Goal: Transaction & Acquisition: Purchase product/service

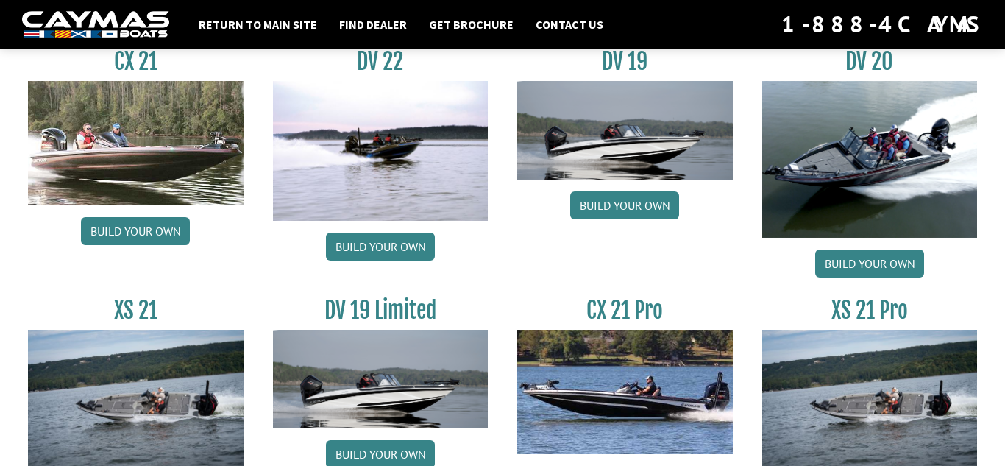
scroll to position [1873, 0]
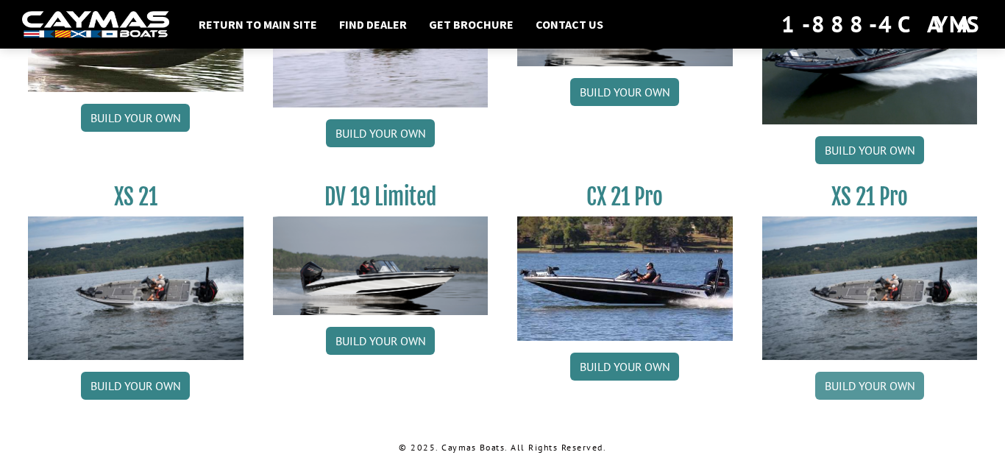
click at [841, 387] on link "Build your own" at bounding box center [869, 386] width 109 height 28
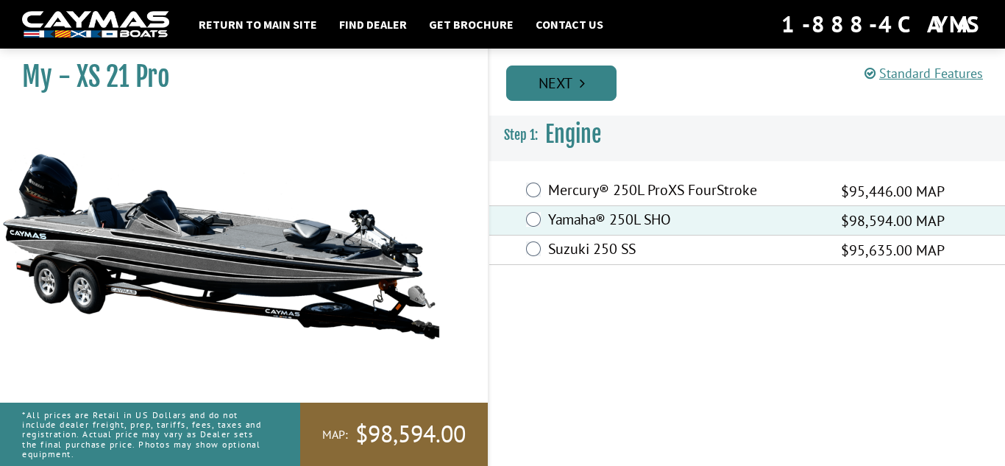
click at [591, 78] on link "Next" at bounding box center [561, 82] width 110 height 35
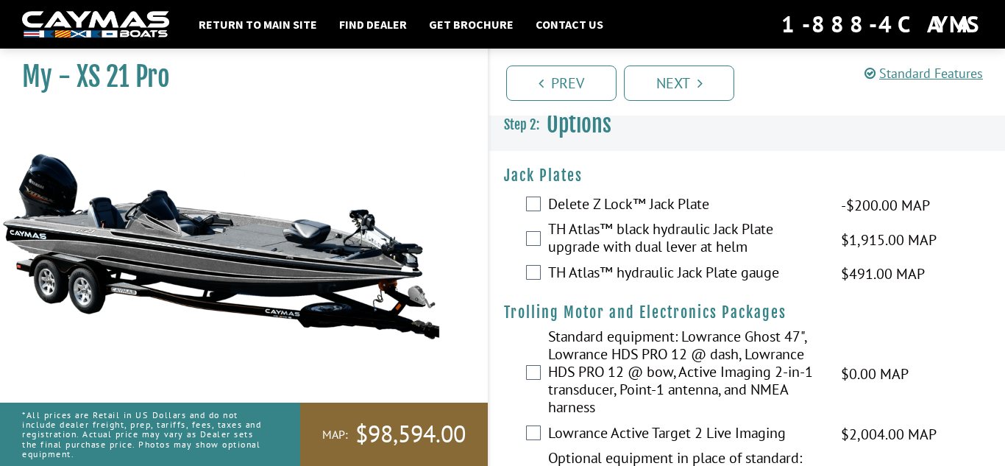
scroll to position [11, 0]
click at [561, 267] on label "TH Atlas™ hydraulic Jack Plate gauge" at bounding box center [685, 272] width 274 height 21
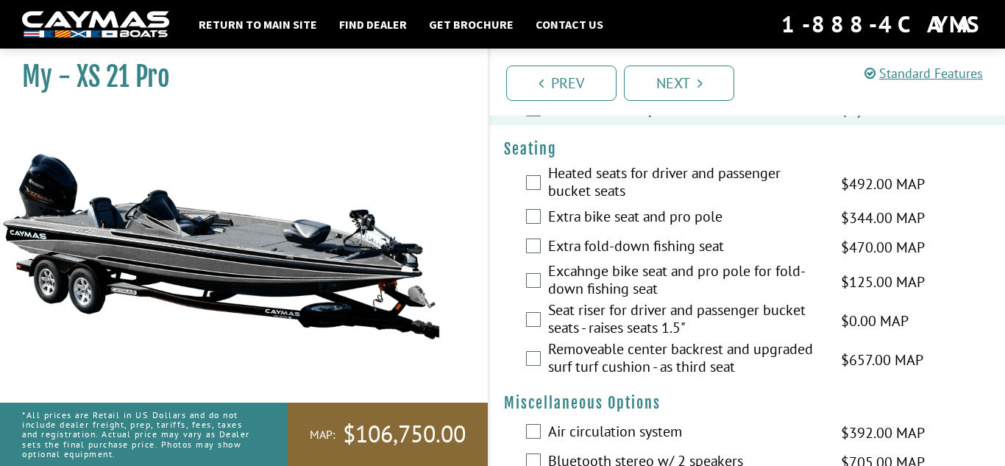
scroll to position [1407, 0]
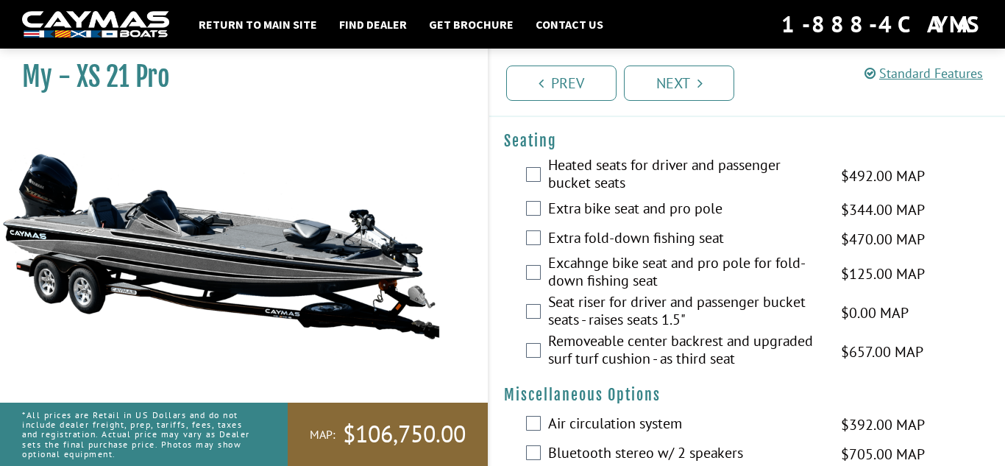
click at [532, 183] on div "Heated seats for driver and passenger bucket seats $492.00 MAP $581.00 MSRP" at bounding box center [747, 175] width 516 height 39
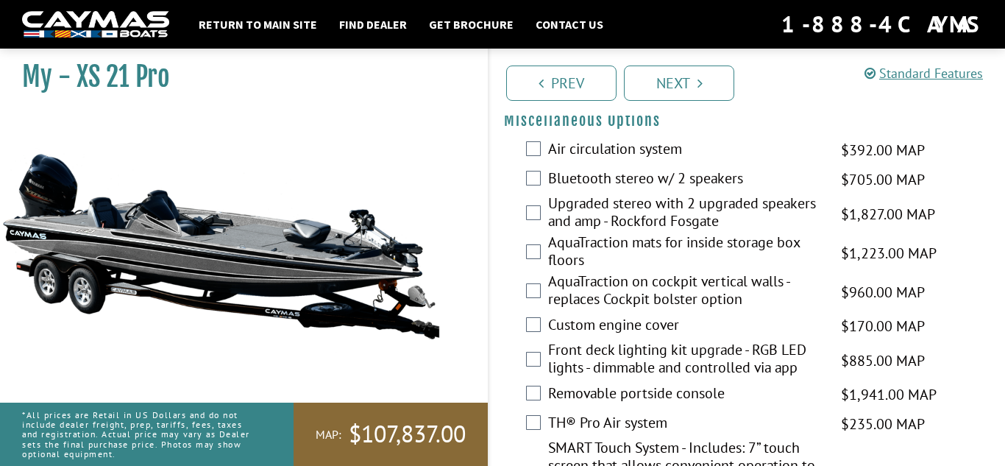
scroll to position [1683, 0]
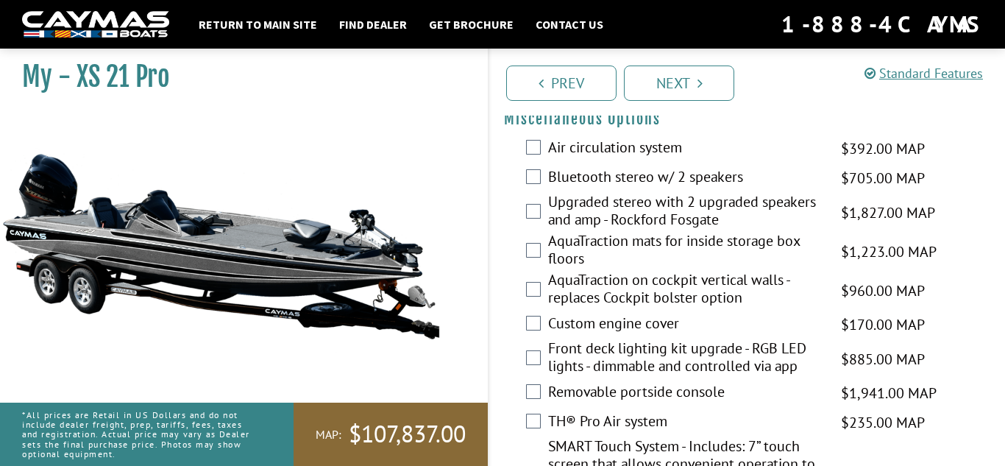
click at [528, 163] on div "Air circulation system $392.00 MAP $463.00 MSRP" at bounding box center [747, 148] width 516 height 29
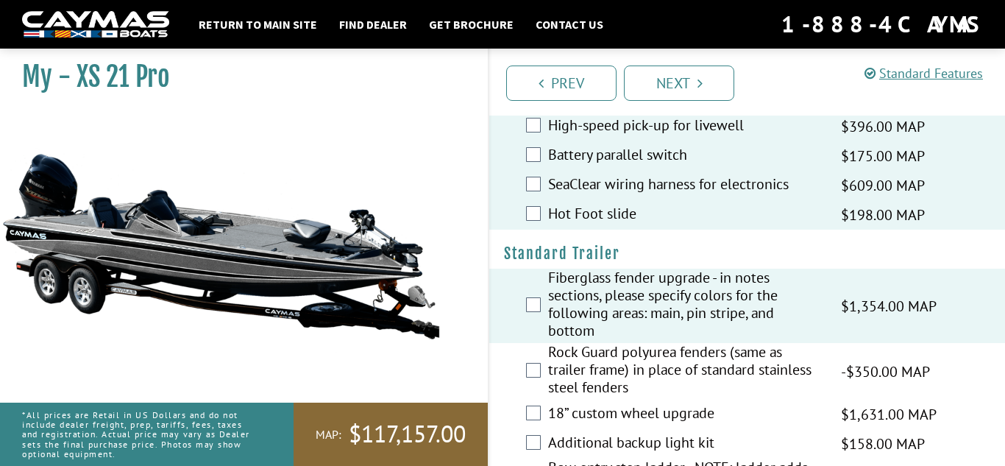
scroll to position [2135, 0]
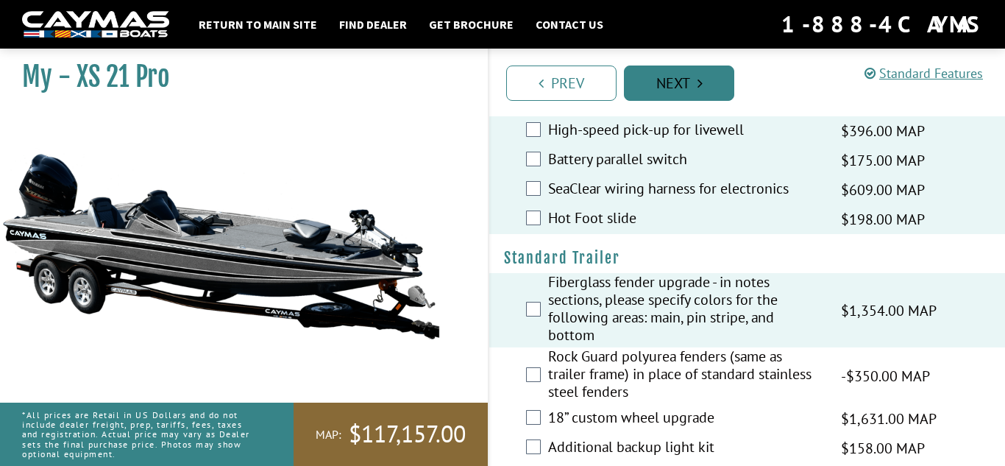
click at [660, 74] on link "Next" at bounding box center [679, 82] width 110 height 35
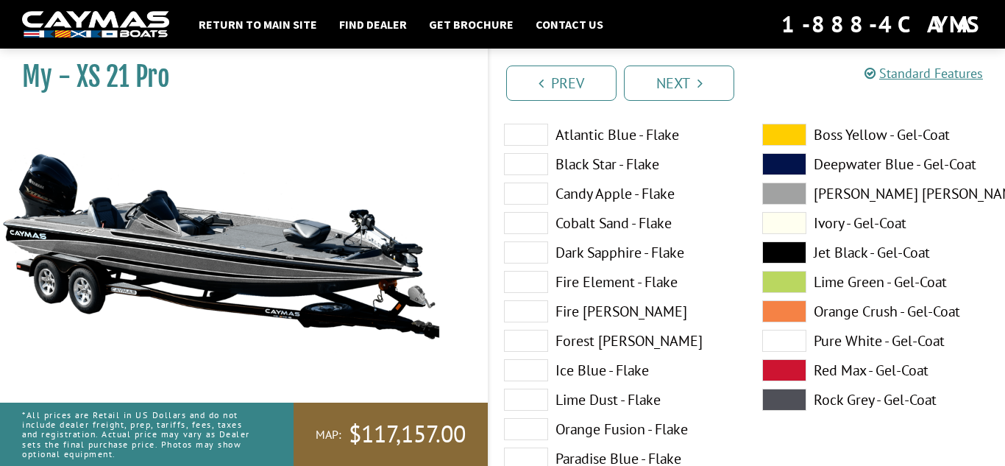
scroll to position [78, 0]
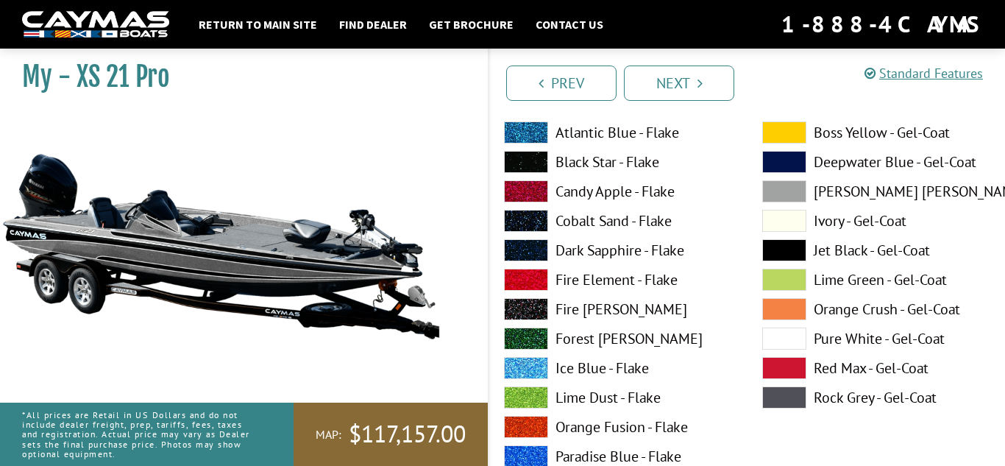
click at [773, 257] on span at bounding box center [784, 250] width 44 height 22
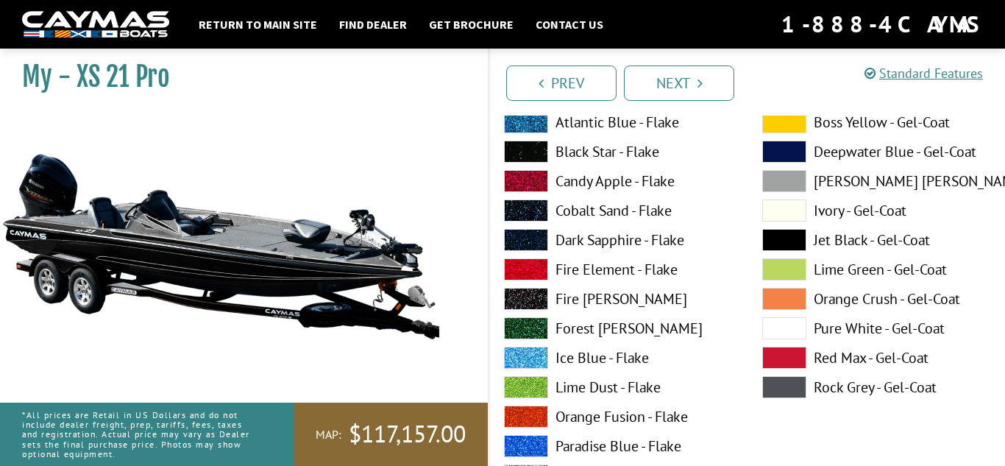
scroll to position [695, 0]
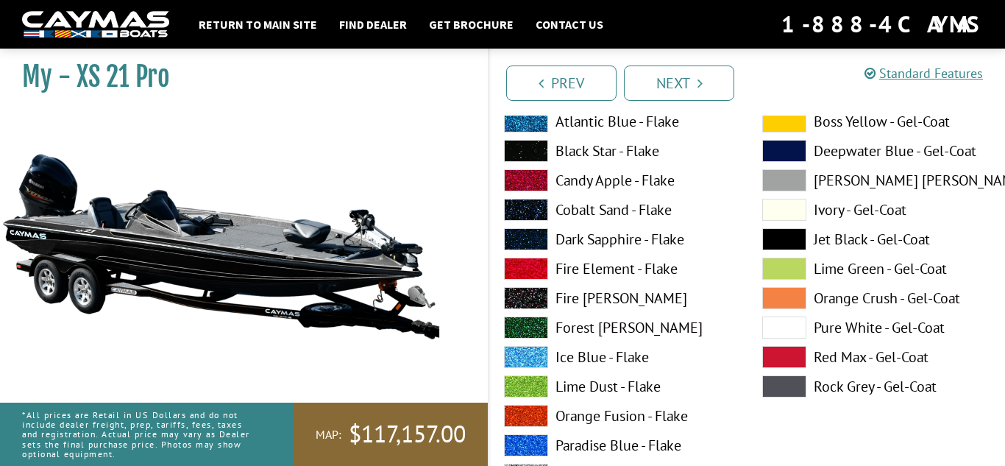
click at [782, 233] on span at bounding box center [784, 239] width 44 height 22
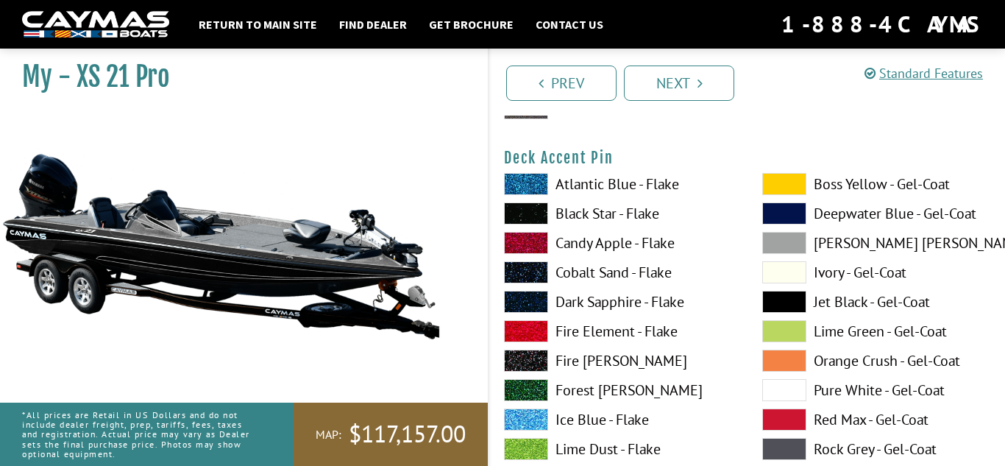
scroll to position [1238, 0]
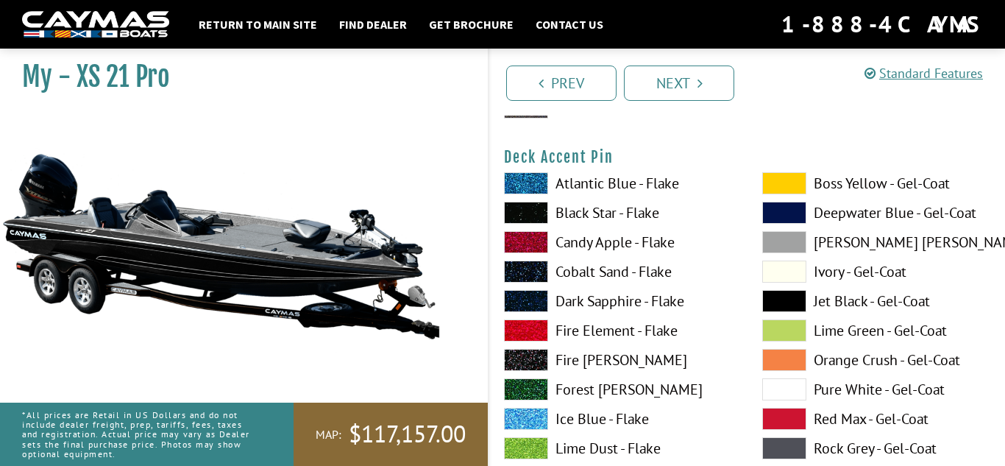
click at [767, 297] on span at bounding box center [784, 301] width 44 height 22
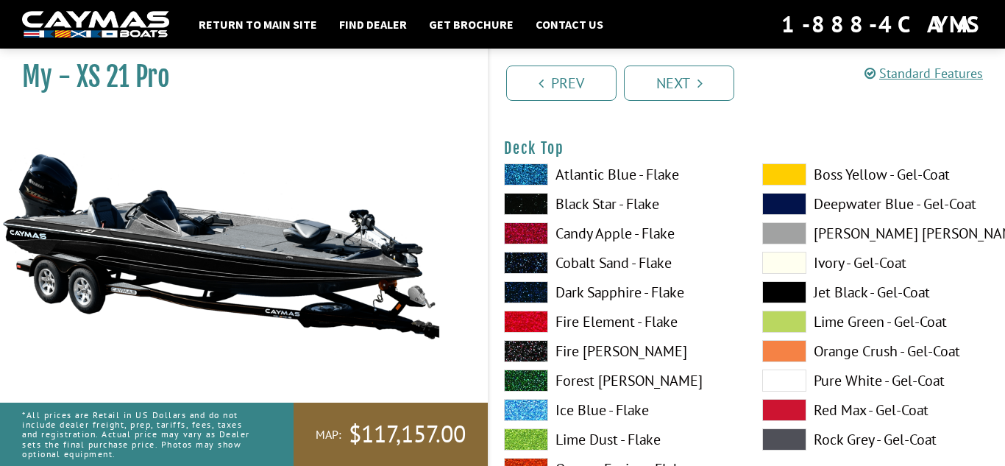
click at [767, 297] on span at bounding box center [784, 292] width 44 height 22
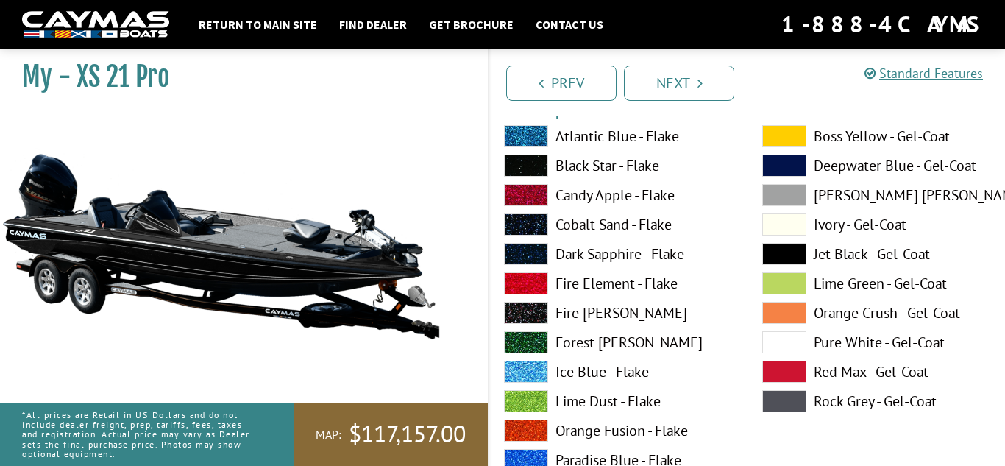
scroll to position [2497, 0]
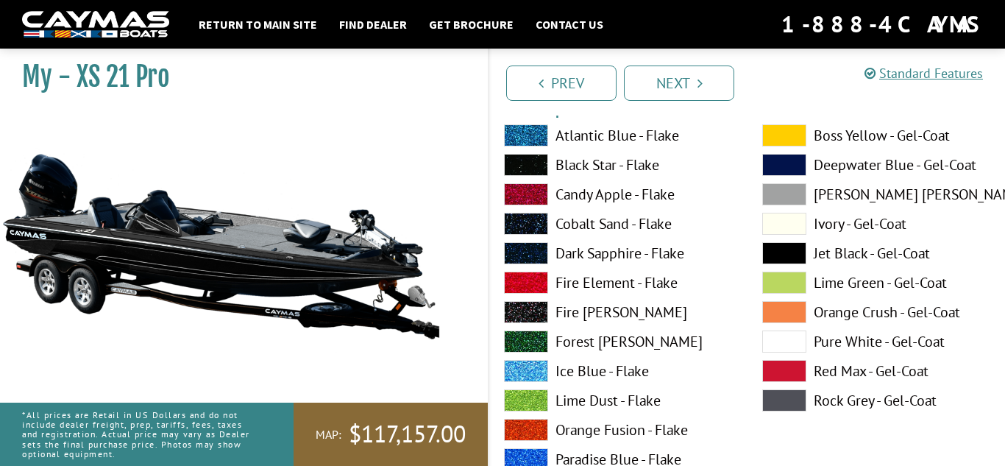
click at [797, 256] on span at bounding box center [784, 253] width 44 height 22
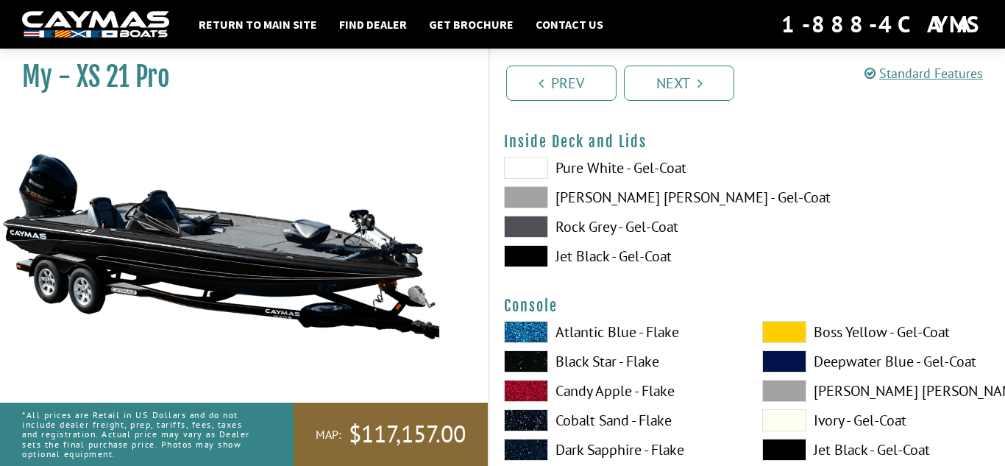
scroll to position [3073, 0]
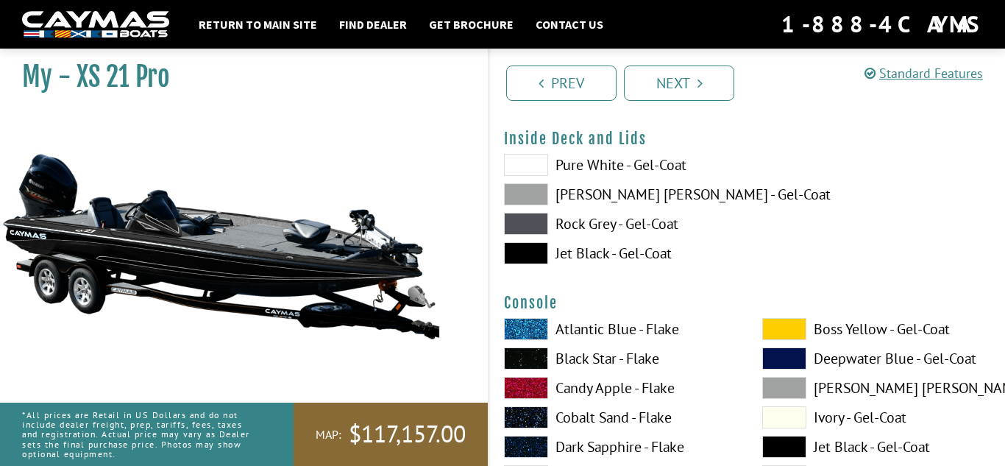
click at [525, 257] on span at bounding box center [526, 253] width 44 height 22
click at [793, 449] on span at bounding box center [784, 447] width 44 height 22
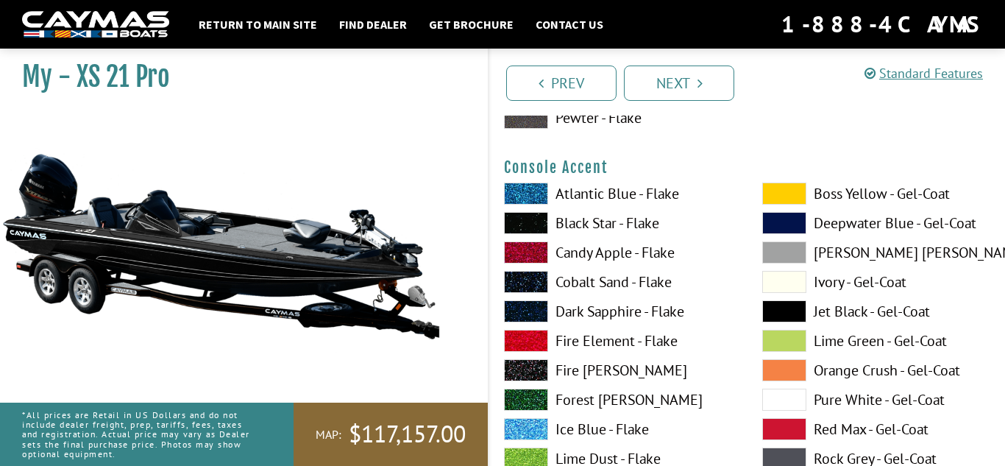
scroll to position [3814, 0]
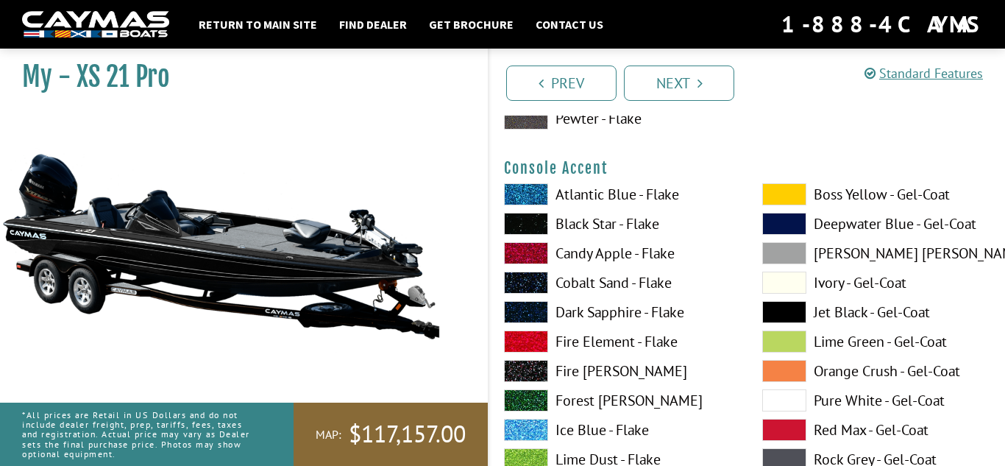
click at [770, 305] on span at bounding box center [784, 312] width 44 height 22
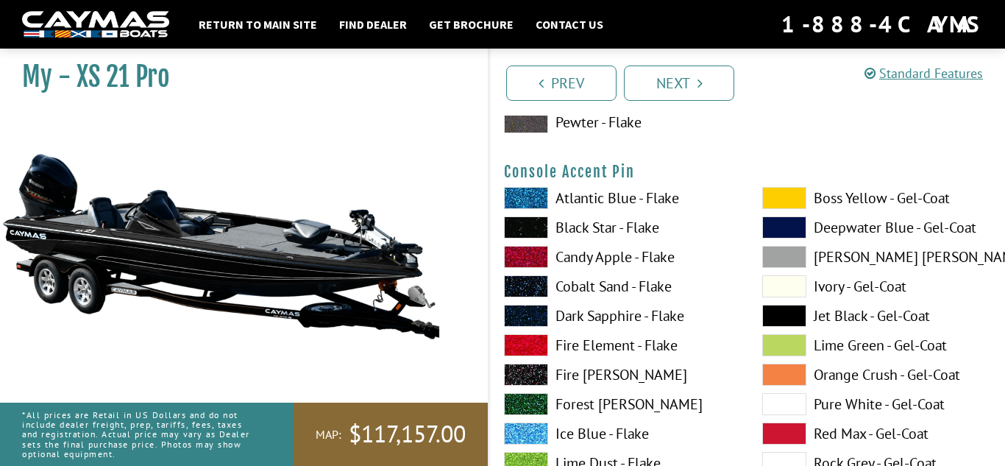
scroll to position [4416, 0]
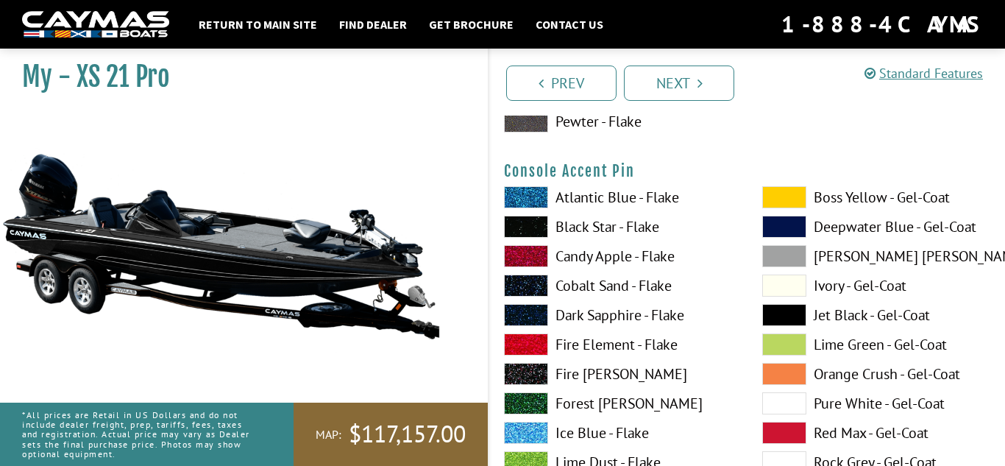
click at [781, 308] on span at bounding box center [784, 315] width 44 height 22
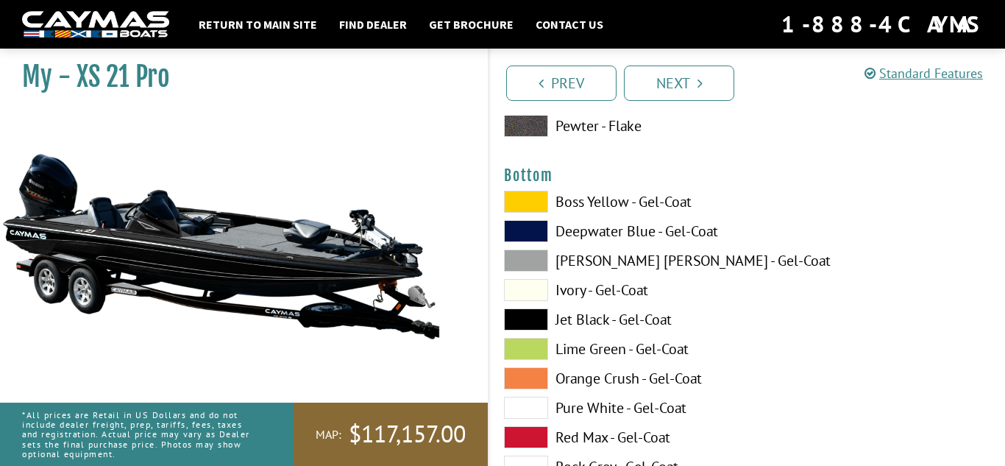
scroll to position [5019, 0]
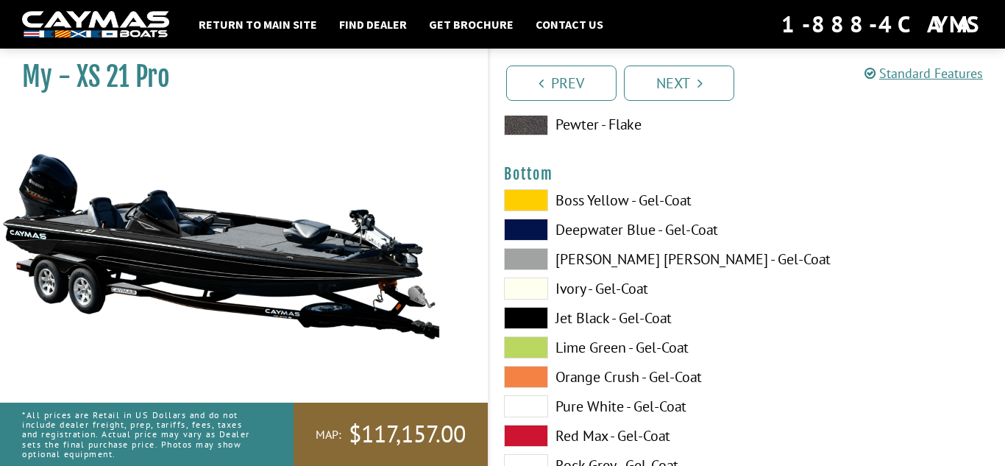
click at [514, 319] on span at bounding box center [526, 318] width 44 height 22
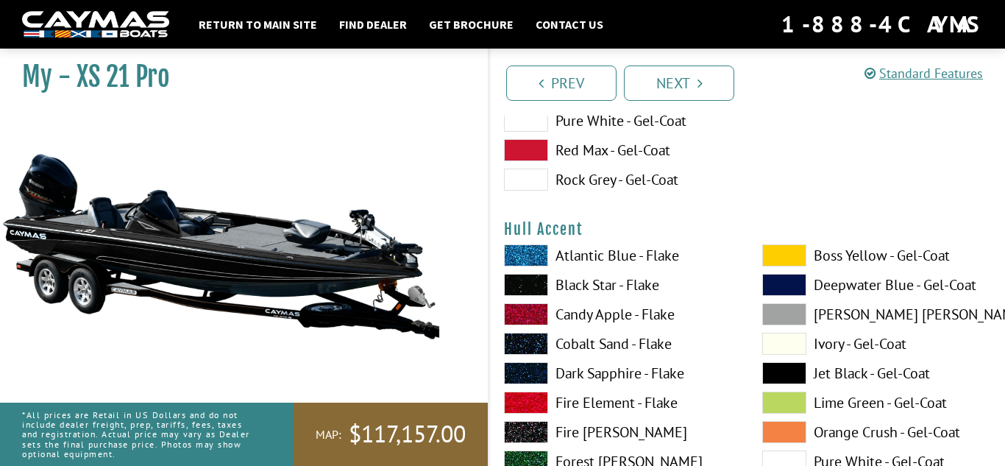
scroll to position [5307, 0]
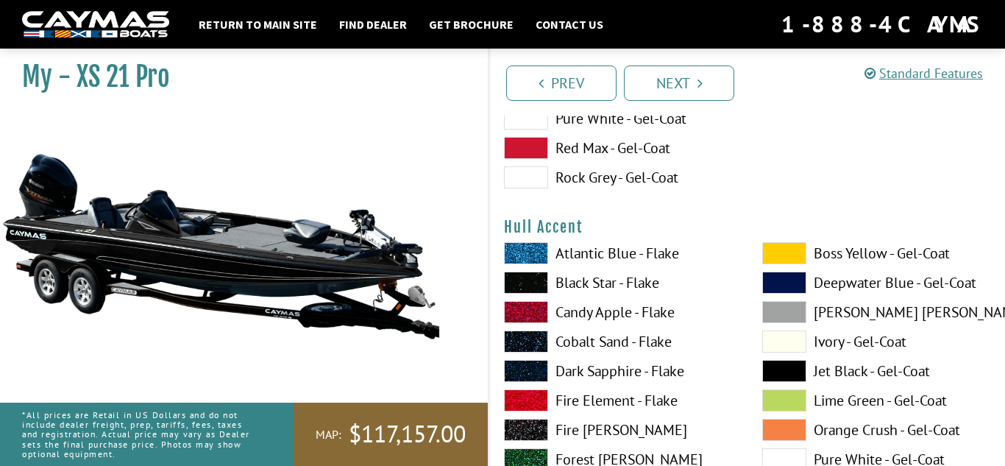
click at [776, 369] on span at bounding box center [784, 371] width 44 height 22
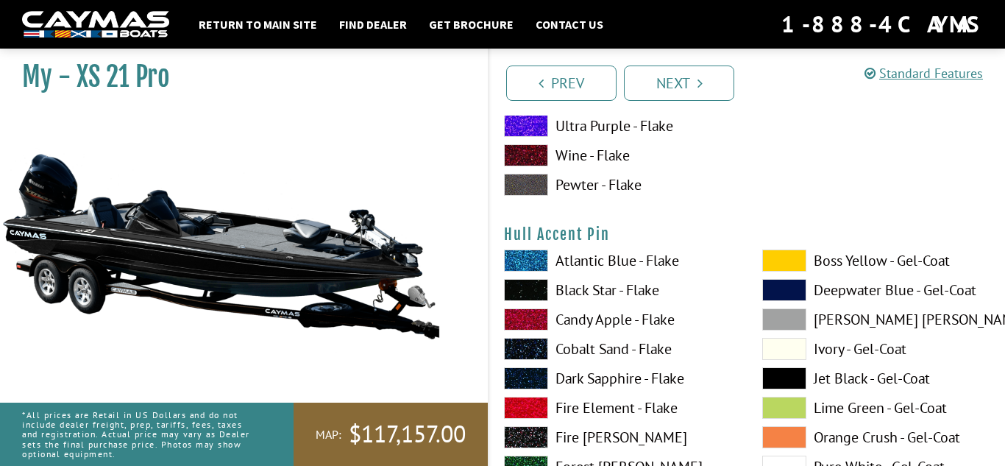
scroll to position [5907, 0]
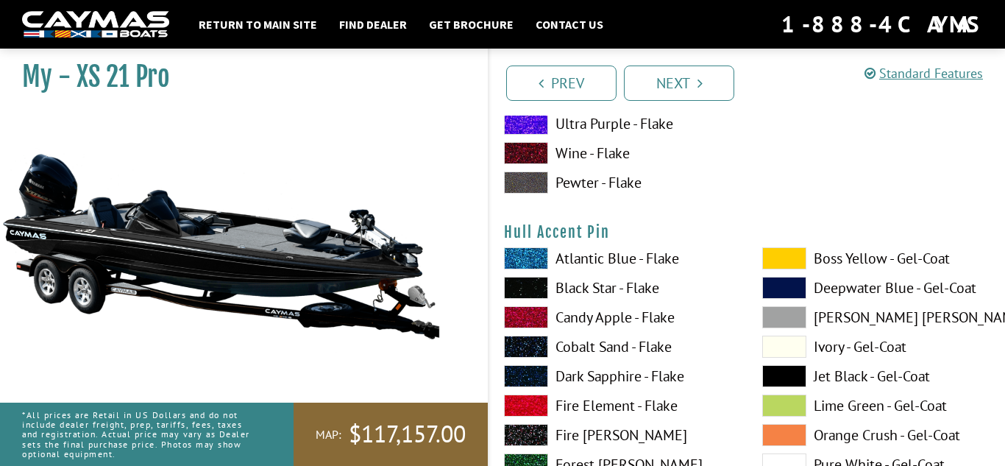
click at [767, 371] on span at bounding box center [784, 376] width 44 height 22
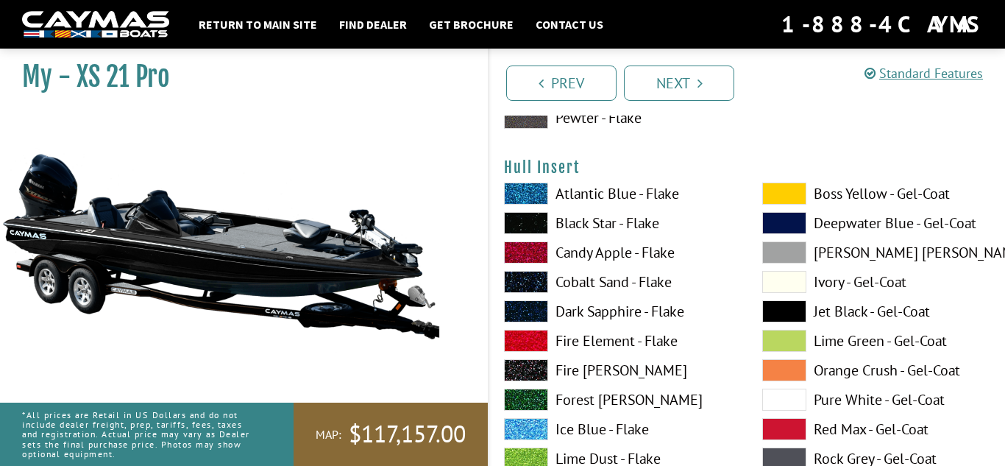
scroll to position [6579, 0]
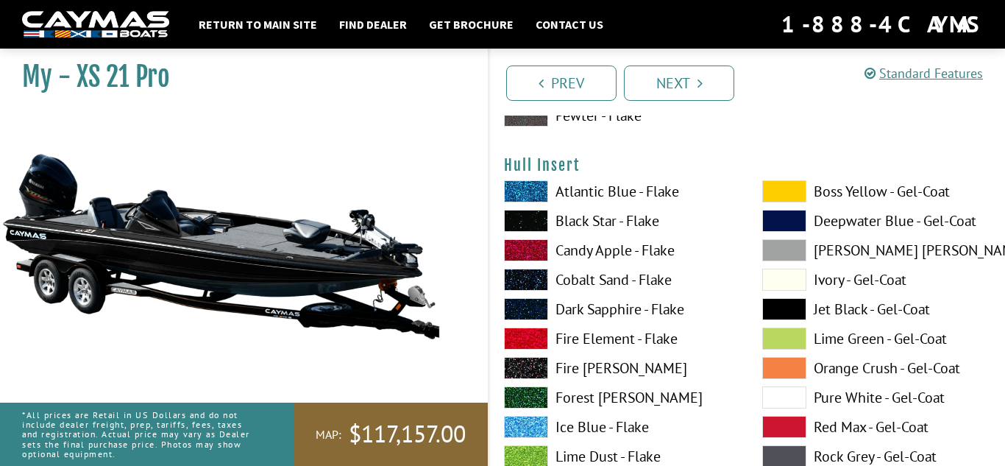
click at [776, 310] on span at bounding box center [784, 309] width 44 height 22
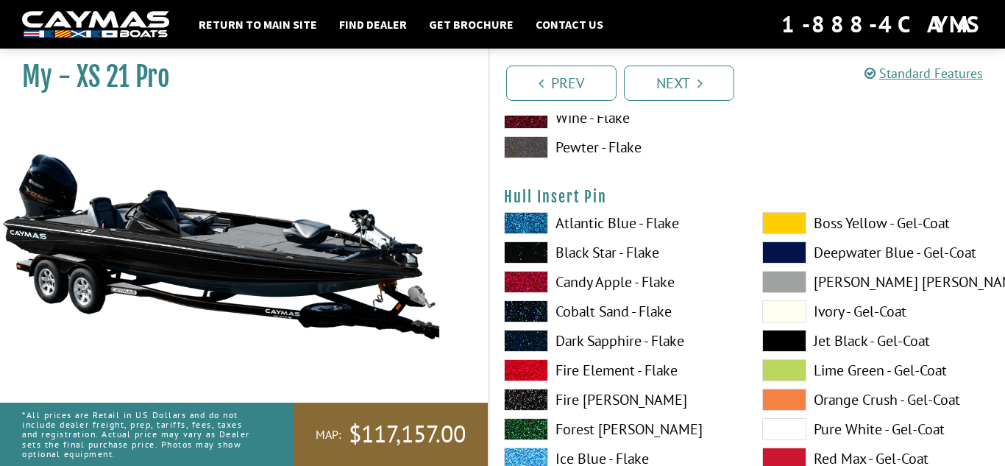
scroll to position [7156, 0]
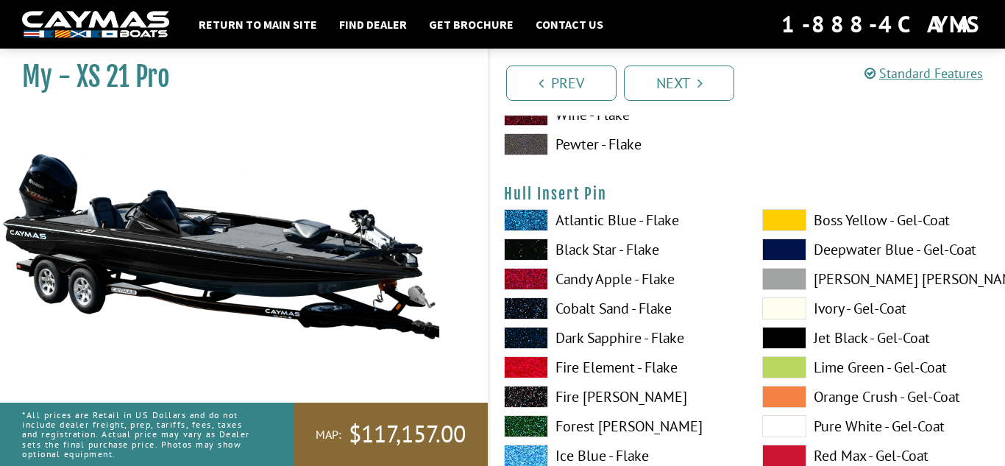
click at [776, 339] on span at bounding box center [784, 338] width 44 height 22
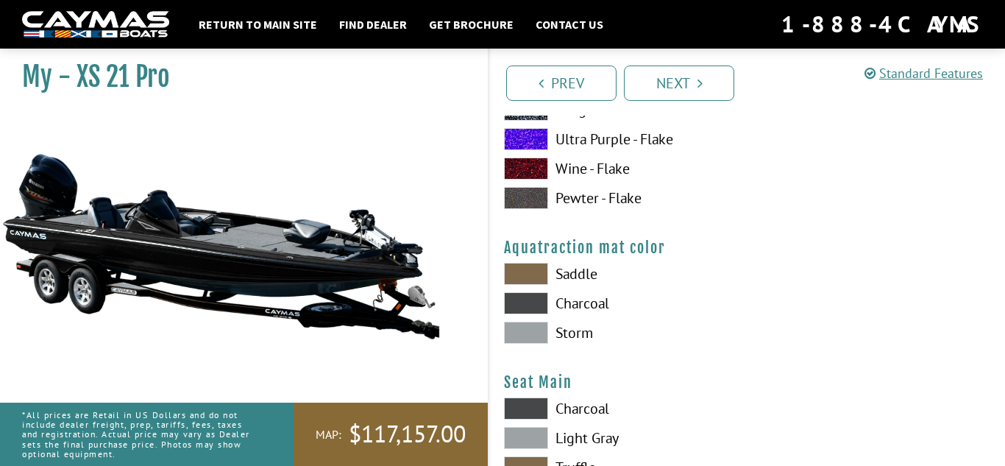
scroll to position [7712, 0]
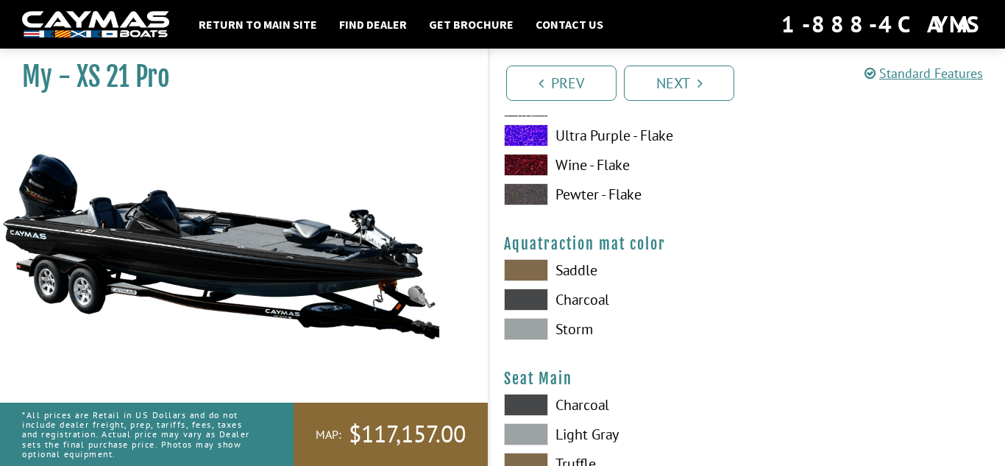
click at [539, 299] on span at bounding box center [526, 299] width 44 height 22
click at [540, 266] on span at bounding box center [526, 270] width 44 height 22
click at [540, 334] on span at bounding box center [526, 329] width 44 height 22
click at [531, 302] on span at bounding box center [526, 299] width 44 height 22
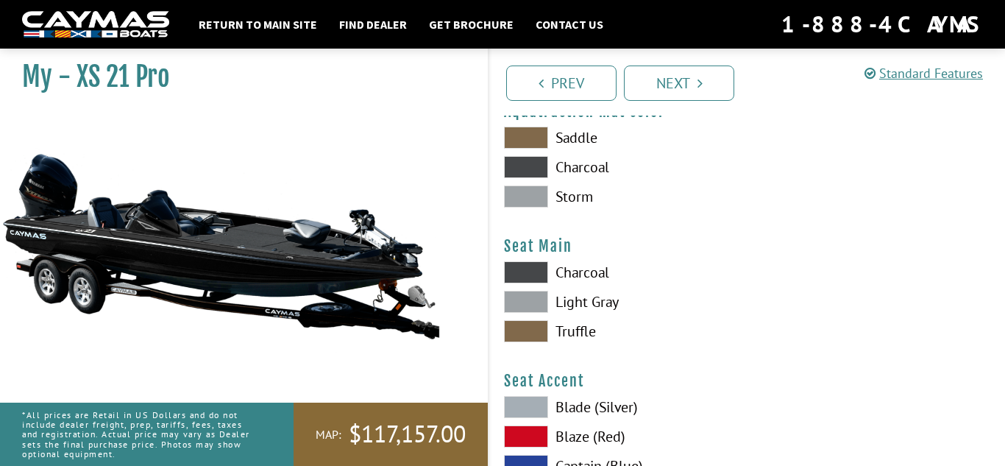
scroll to position [7852, 0]
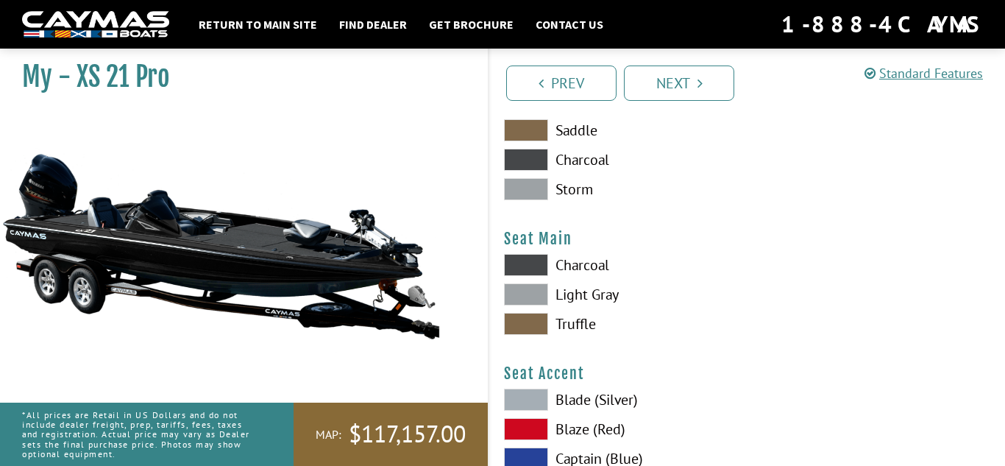
click at [534, 265] on span at bounding box center [526, 265] width 44 height 22
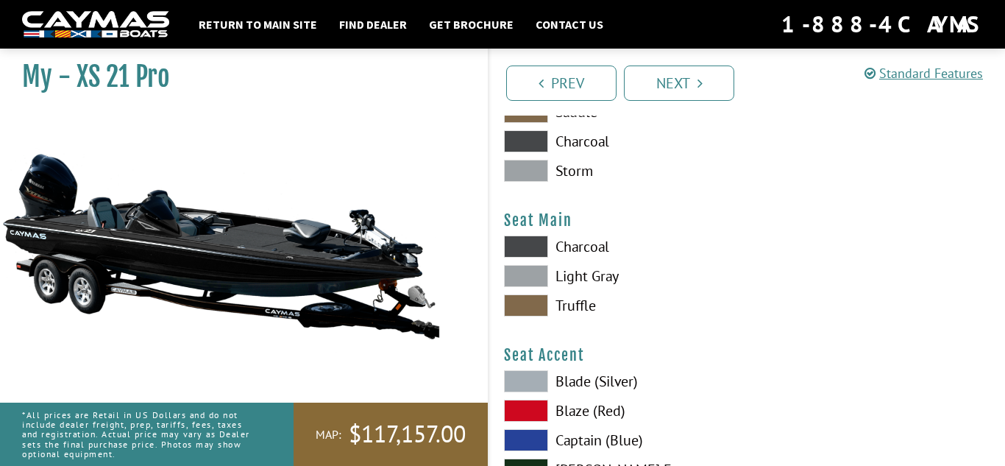
scroll to position [7871, 0]
click at [531, 241] on span at bounding box center [526, 246] width 44 height 22
click at [534, 242] on span at bounding box center [526, 246] width 44 height 22
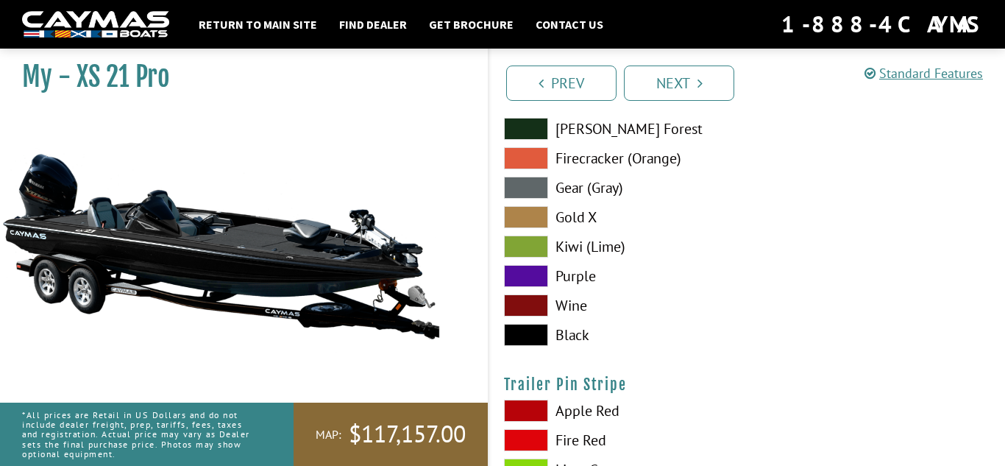
scroll to position [8210, 0]
click at [524, 331] on span at bounding box center [526, 335] width 44 height 22
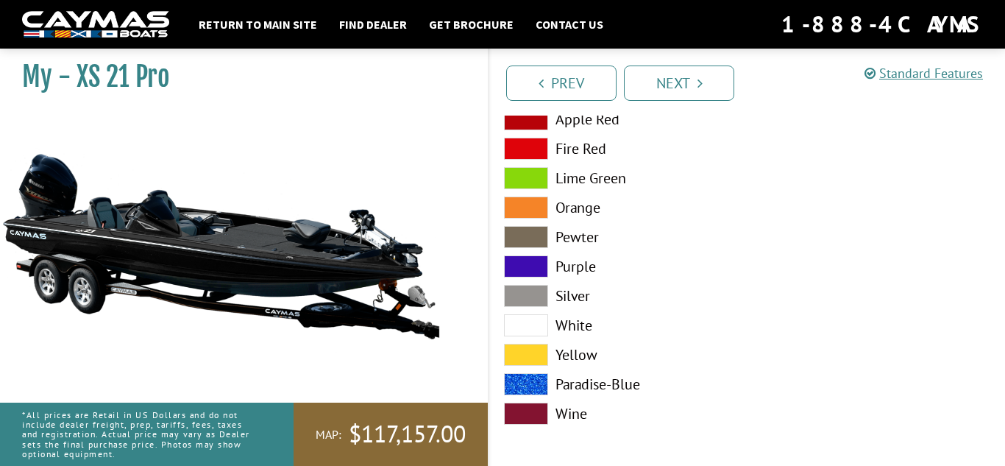
scroll to position [8504, 0]
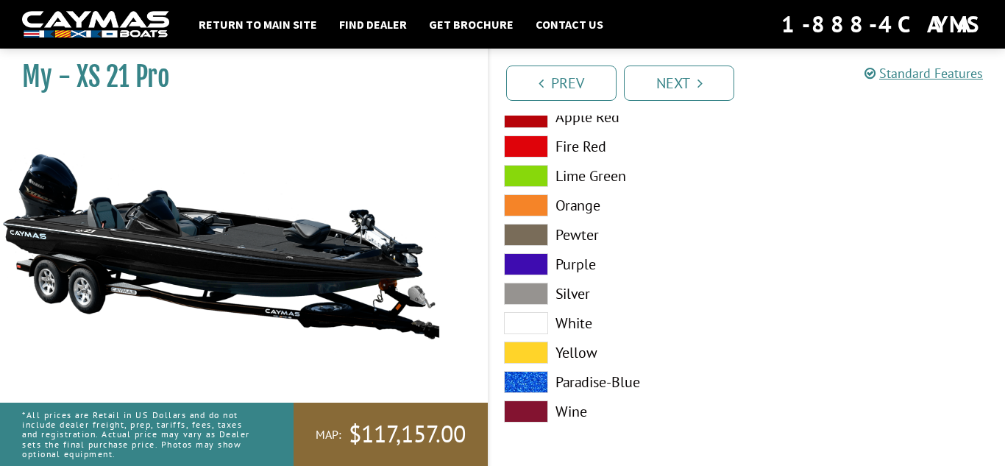
click at [530, 289] on span at bounding box center [526, 294] width 44 height 22
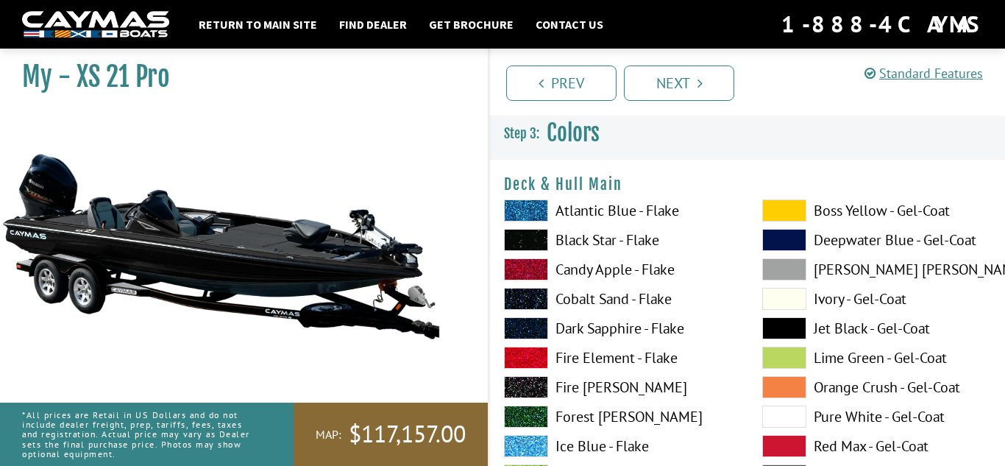
scroll to position [10, 0]
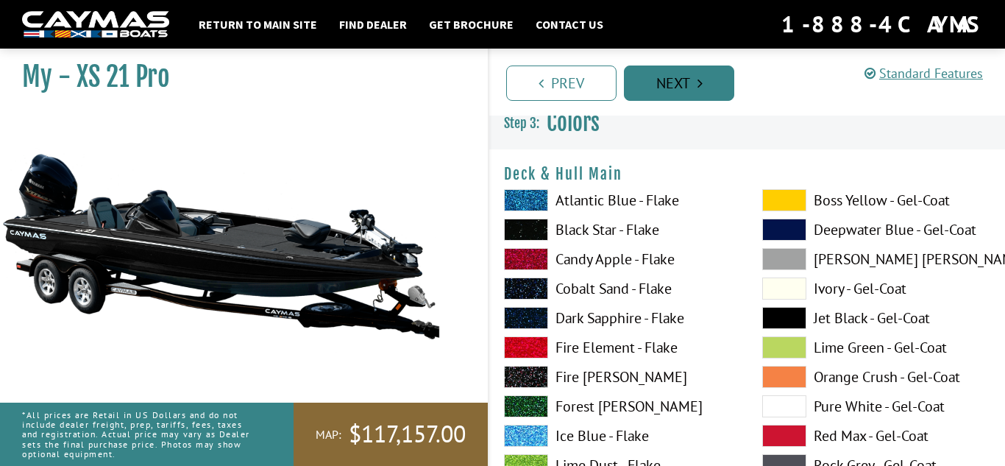
click at [683, 70] on link "Next" at bounding box center [679, 82] width 110 height 35
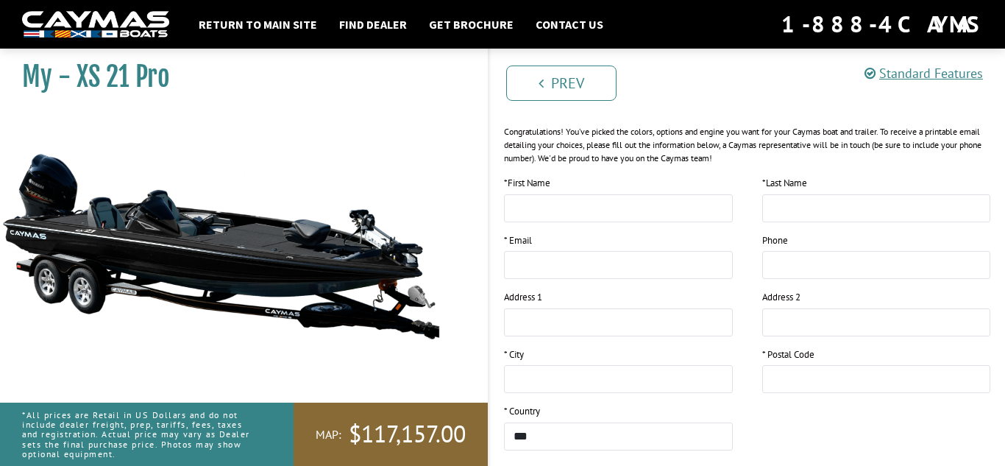
scroll to position [0, 0]
